Goal: Transaction & Acquisition: Purchase product/service

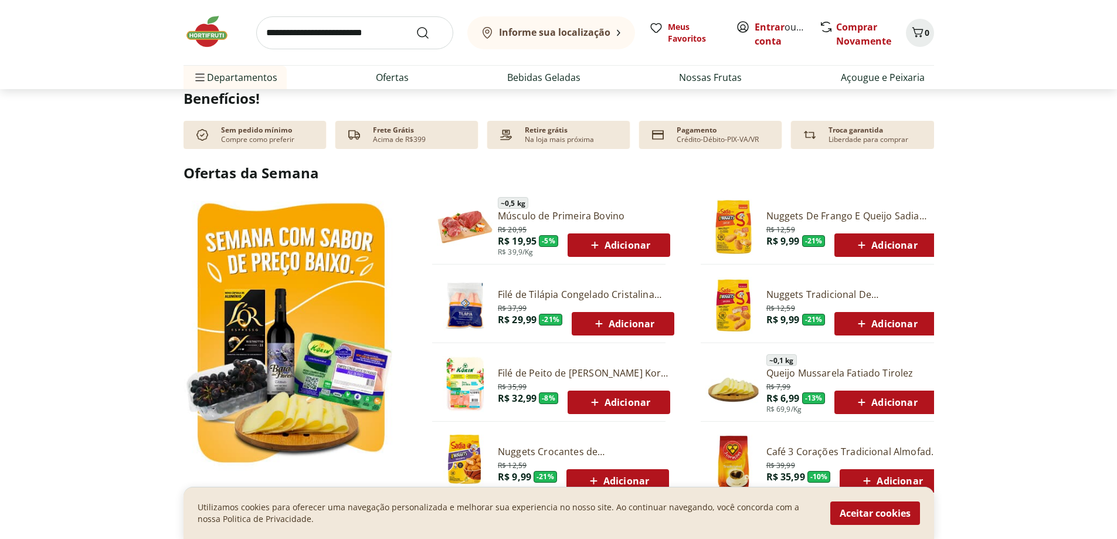
scroll to position [586, 0]
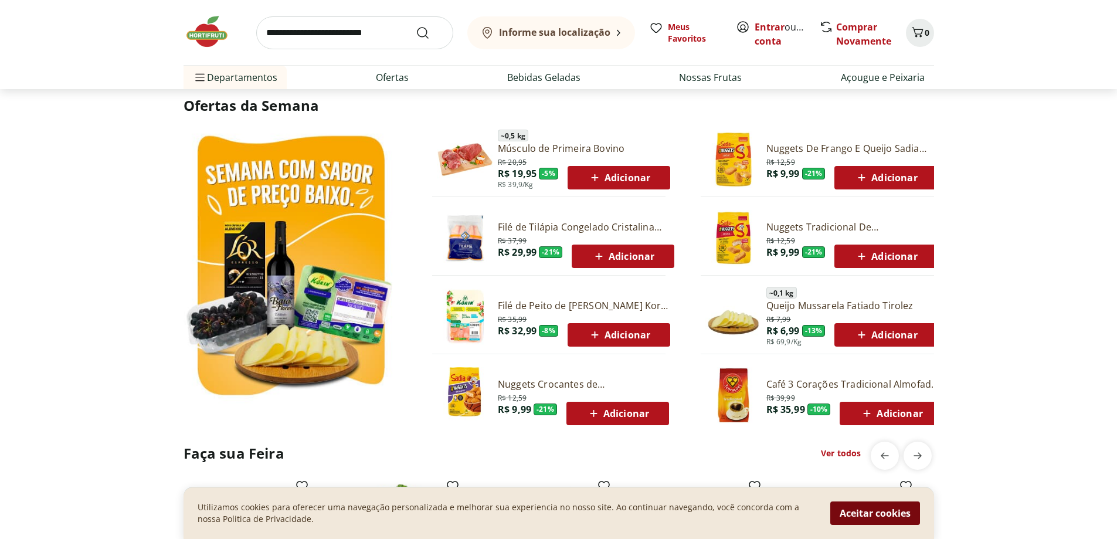
click at [863, 509] on button "Aceitar cookies" at bounding box center [875, 512] width 90 height 23
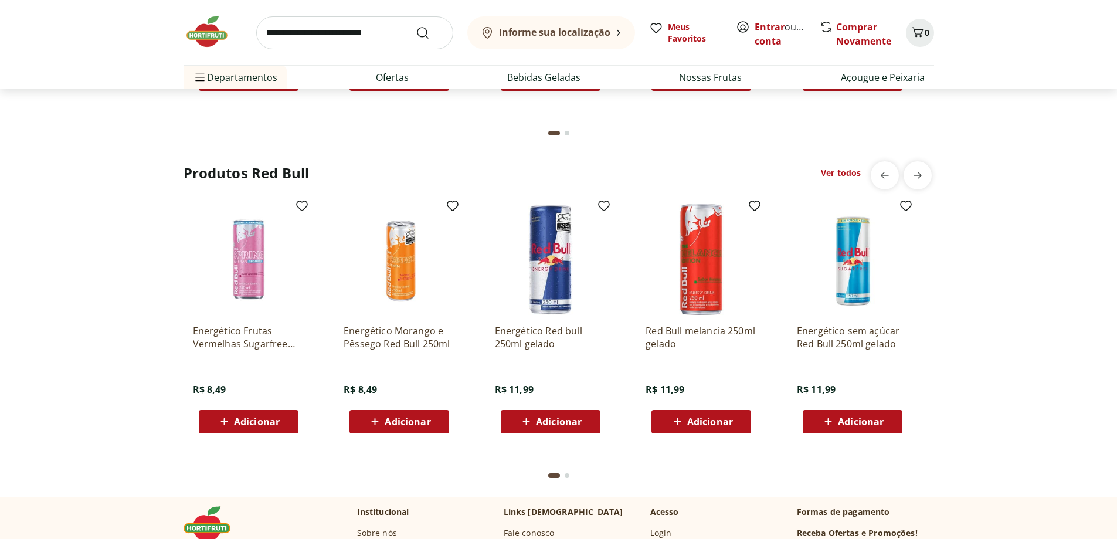
scroll to position [2736, 0]
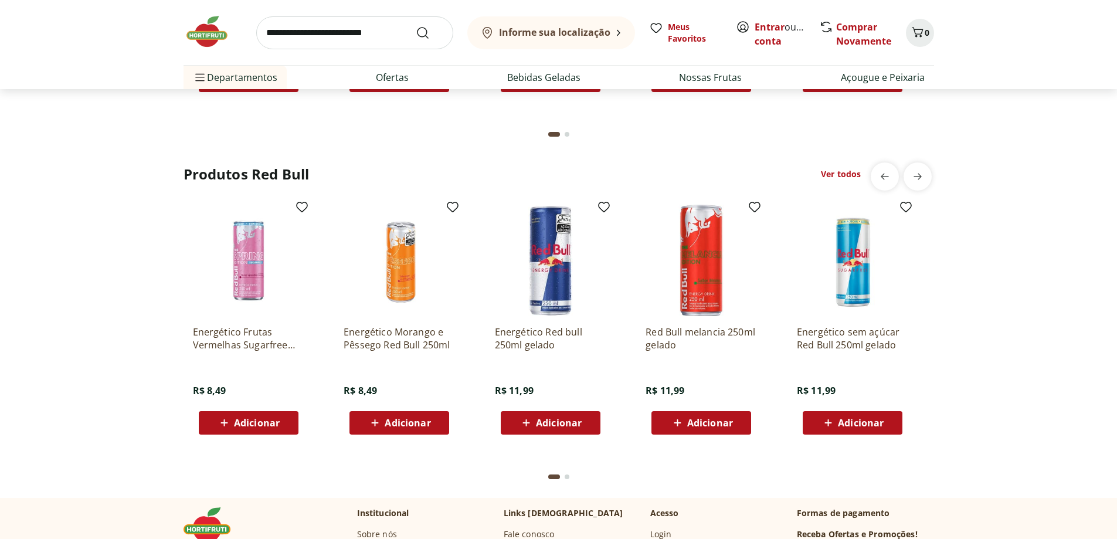
click at [551, 334] on p "Energético Red bull 250ml gelado" at bounding box center [550, 338] width 111 height 26
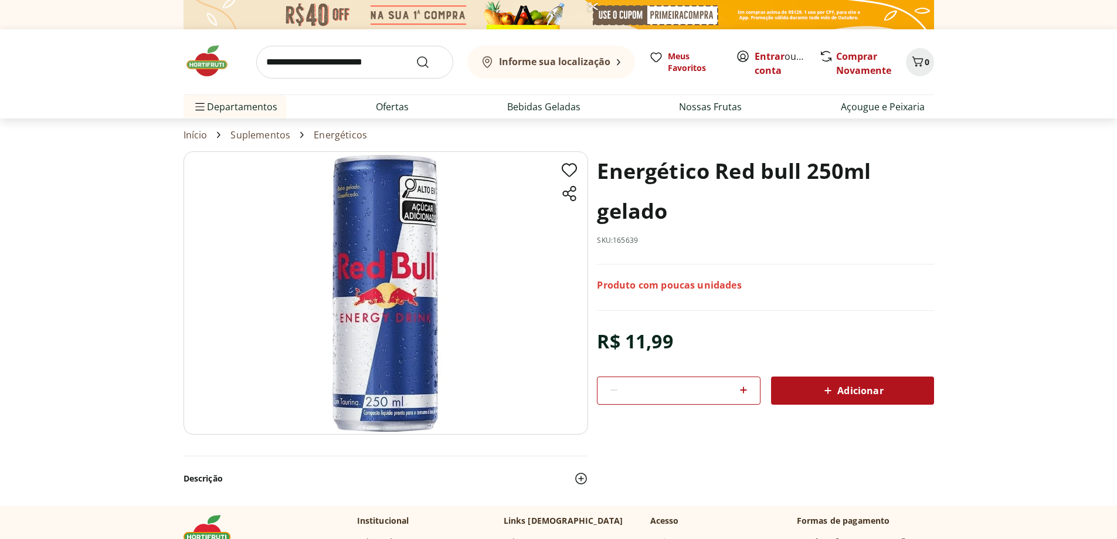
click at [583, 66] on b "Informe sua localização" at bounding box center [554, 61] width 111 height 13
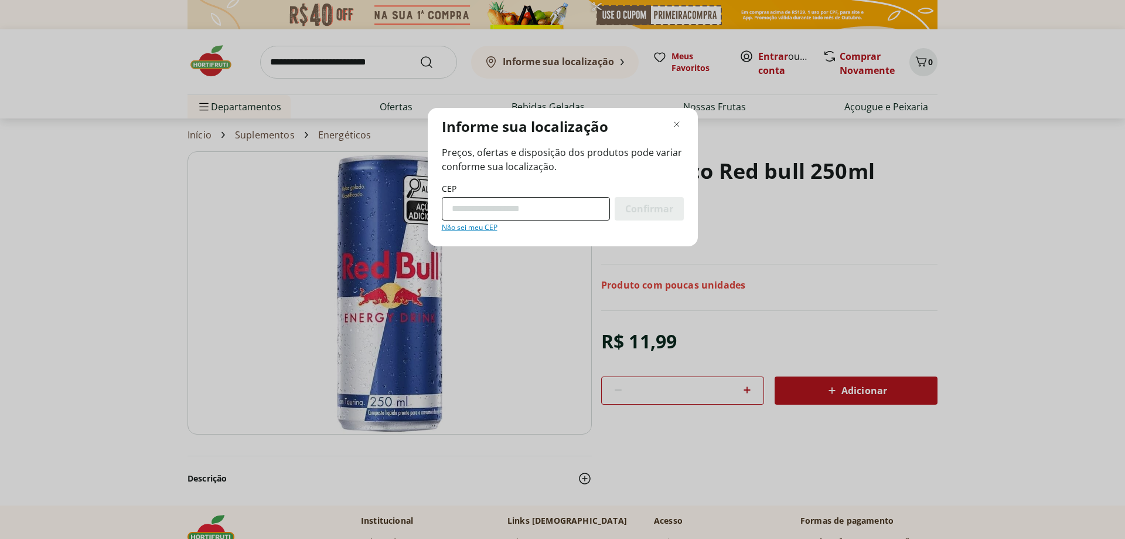
click at [481, 213] on input "CEP" at bounding box center [526, 208] width 168 height 23
type input "*********"
click at [669, 205] on span "Confirmar" at bounding box center [649, 208] width 48 height 9
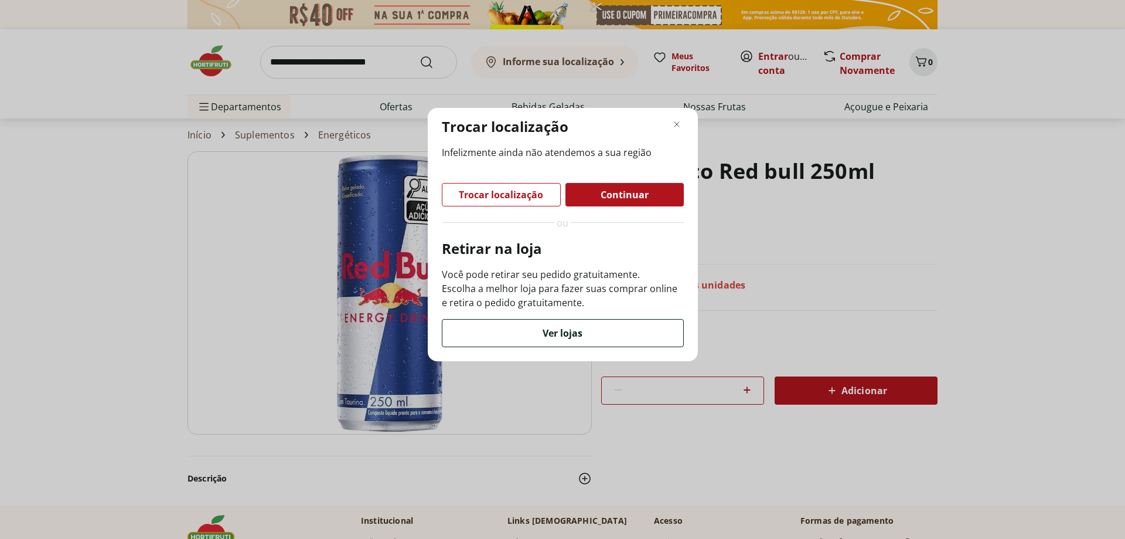
click at [585, 338] on div "Ver lojas" at bounding box center [563, 332] width 241 height 27
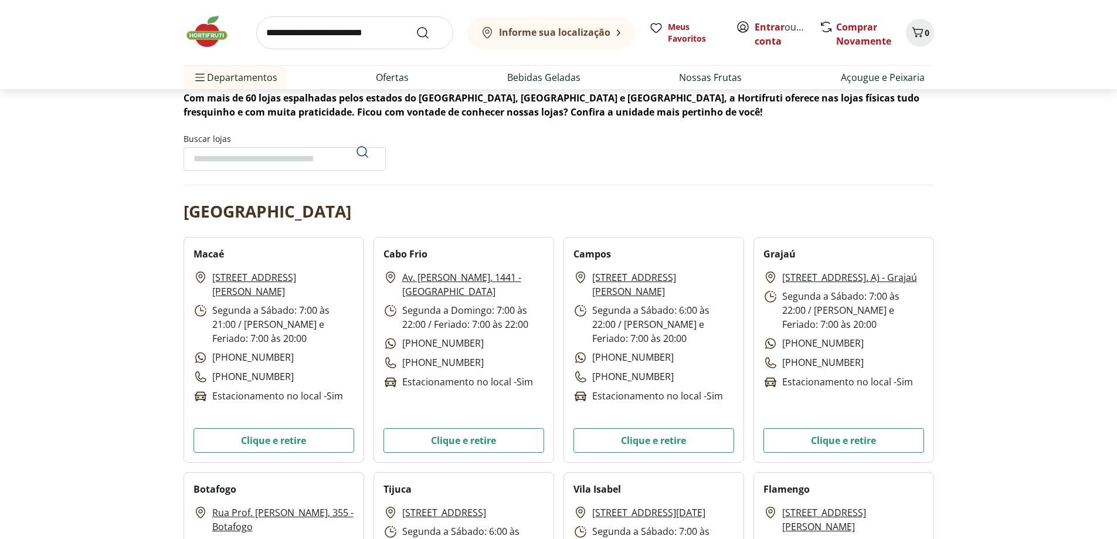
scroll to position [122, 0]
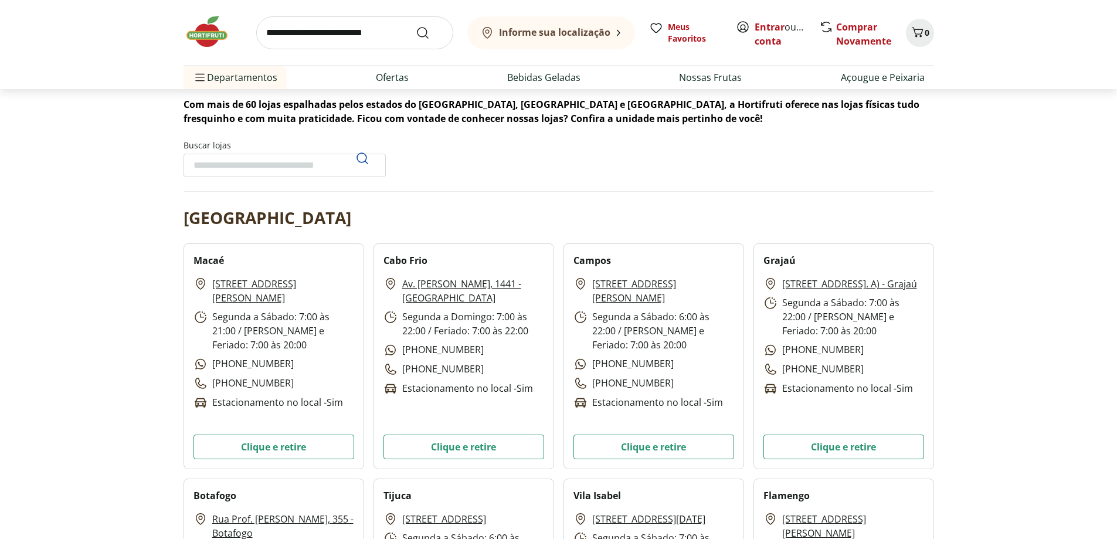
click at [296, 162] on input "Buscar lojas" at bounding box center [284, 165] width 202 height 23
type input "***"
click at [368, 158] on icon "Pesquisar" at bounding box center [362, 158] width 14 height 14
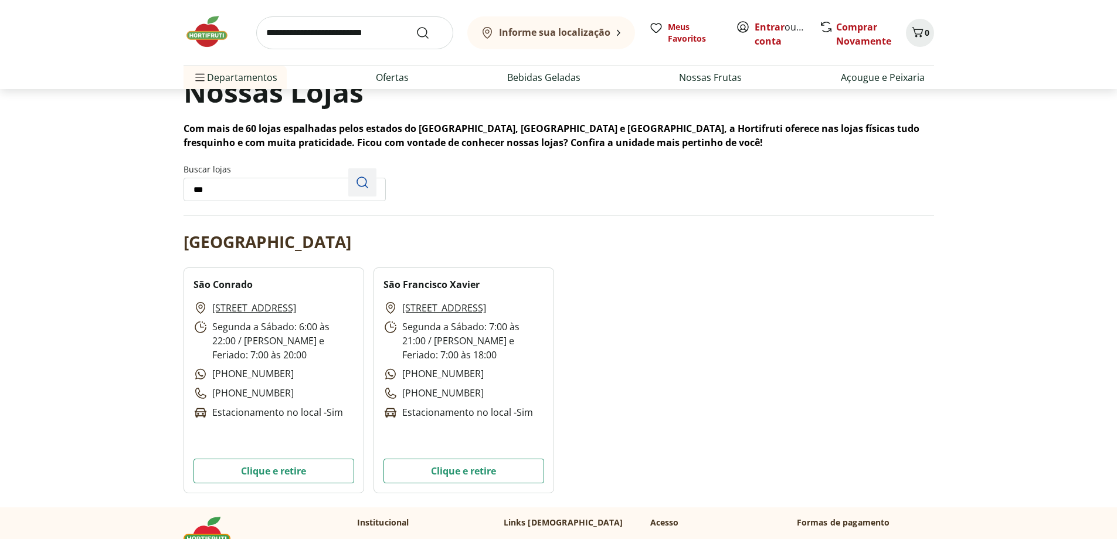
scroll to position [63, 0]
